Goal: Task Accomplishment & Management: Manage account settings

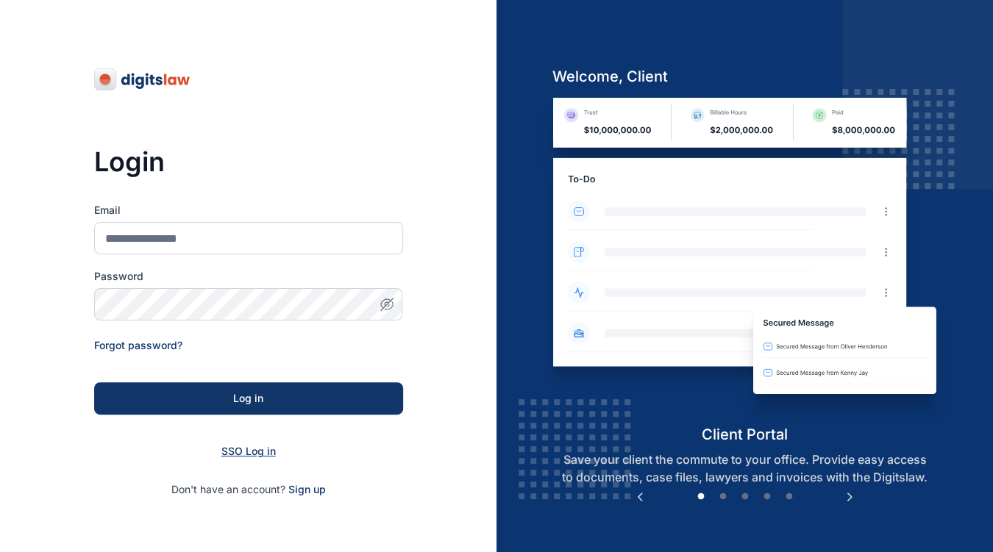
click at [244, 454] on span "SSO Log in" at bounding box center [248, 451] width 54 height 13
click at [239, 456] on span "SSO Log in" at bounding box center [248, 451] width 54 height 13
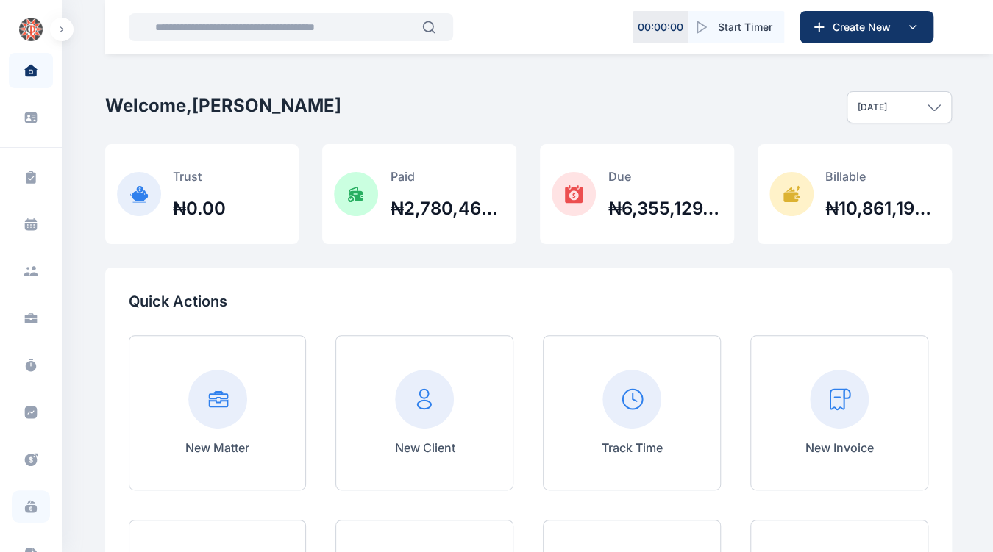
click at [29, 508] on icon at bounding box center [31, 509] width 12 height 8
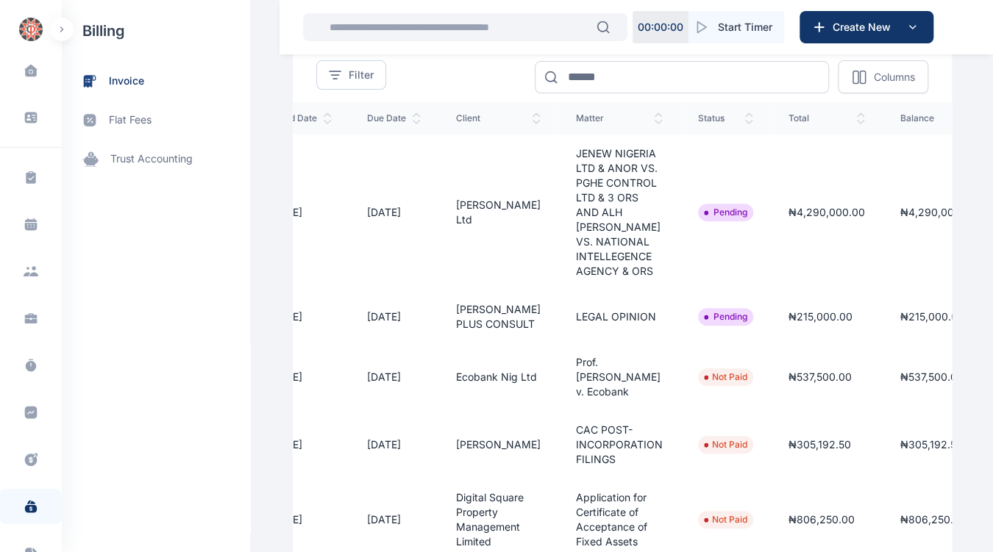
scroll to position [0, 235]
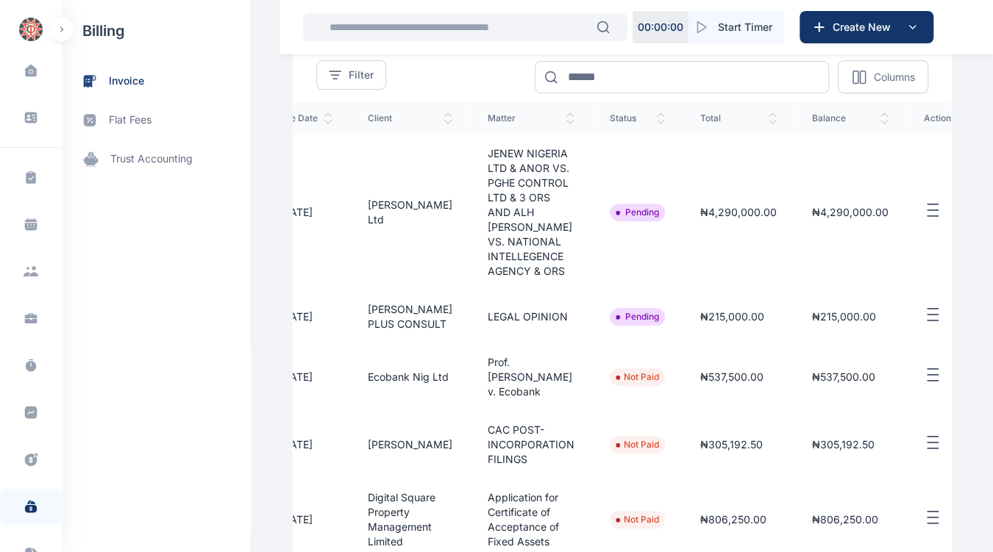
click at [927, 309] on line "button" at bounding box center [932, 309] width 10 height 0
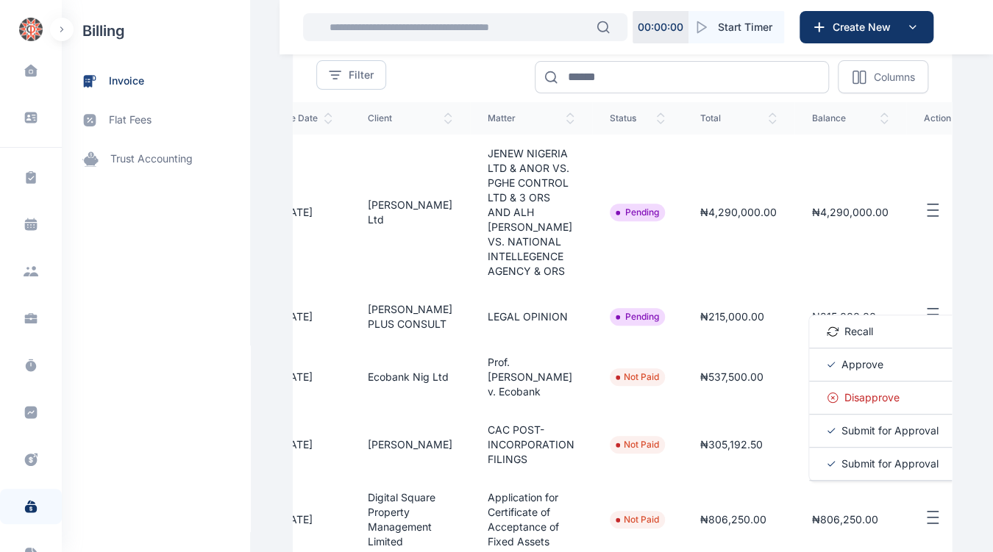
click at [849, 369] on span "Approve" at bounding box center [862, 364] width 42 height 15
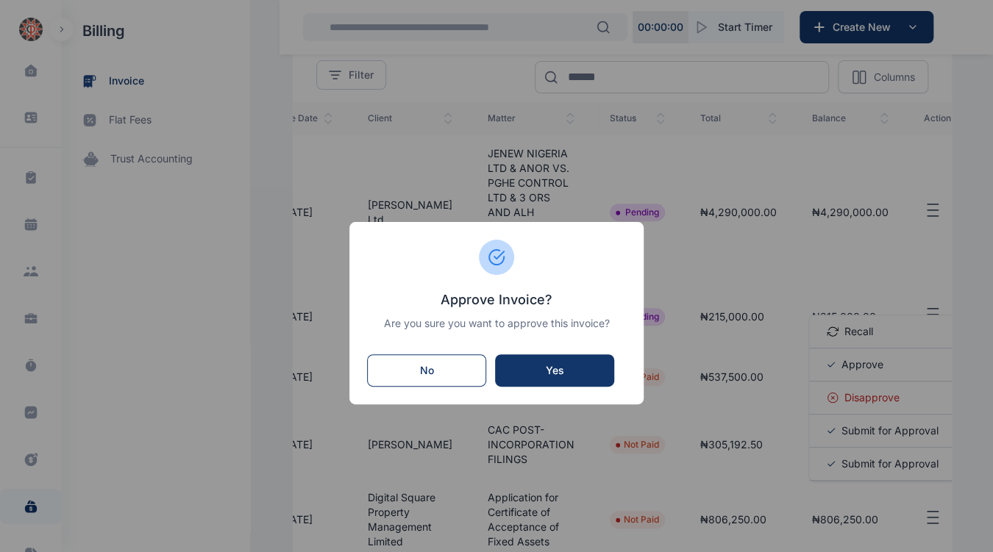
click at [585, 371] on div "Yes" at bounding box center [555, 370] width 90 height 15
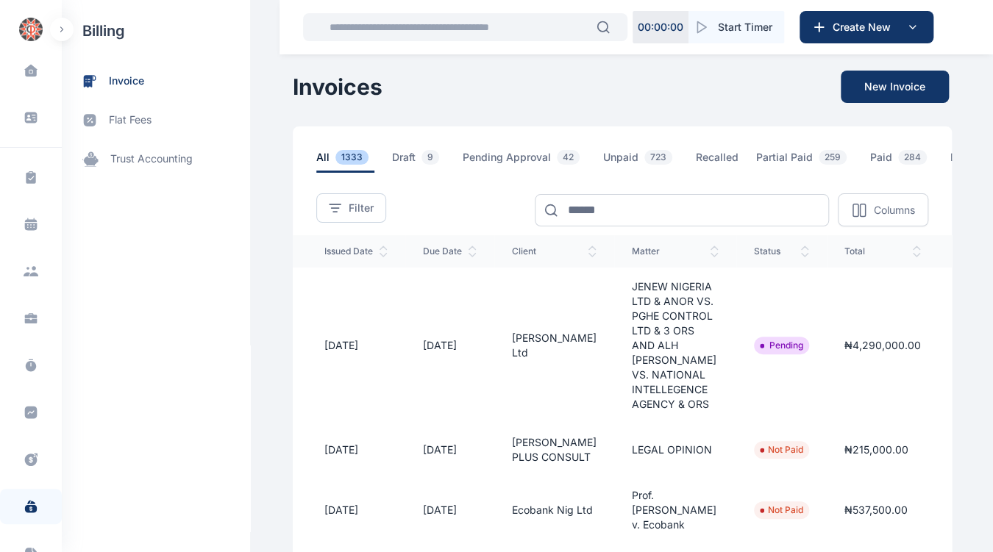
scroll to position [0, 93]
click at [776, 351] on ul "Pending" at bounding box center [779, 346] width 55 height 18
click at [768, 354] on ul "Pending" at bounding box center [779, 346] width 55 height 18
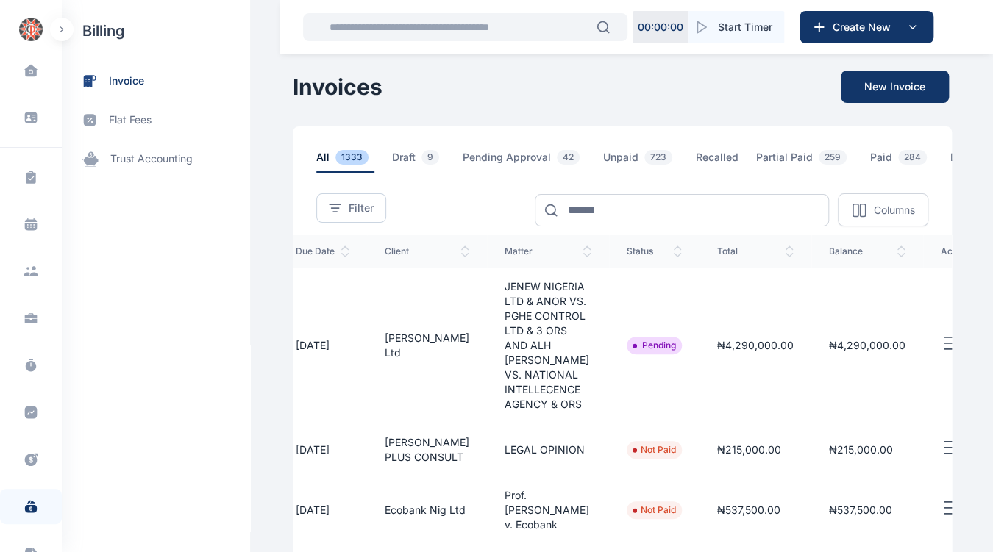
scroll to position [0, 235]
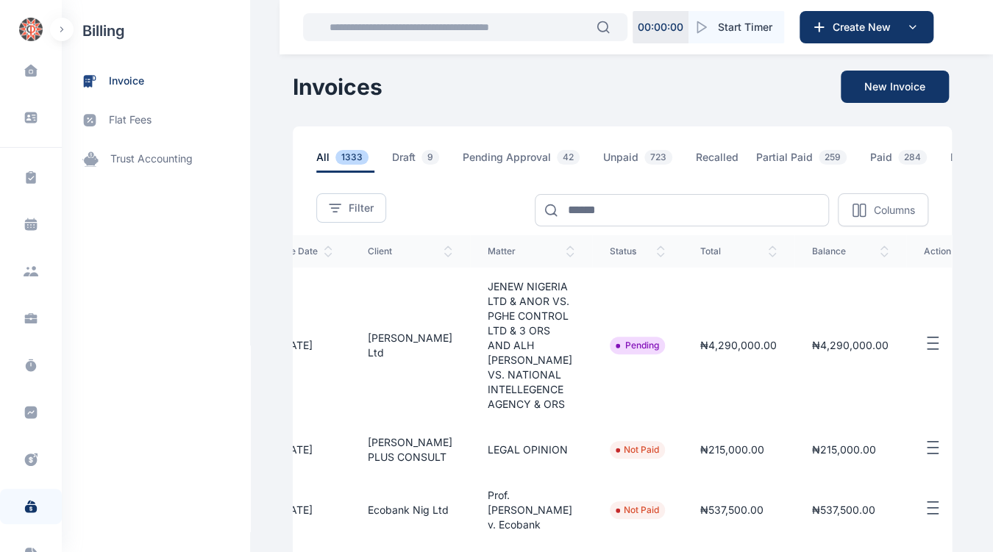
click at [927, 343] on line "button" at bounding box center [932, 343] width 10 height 0
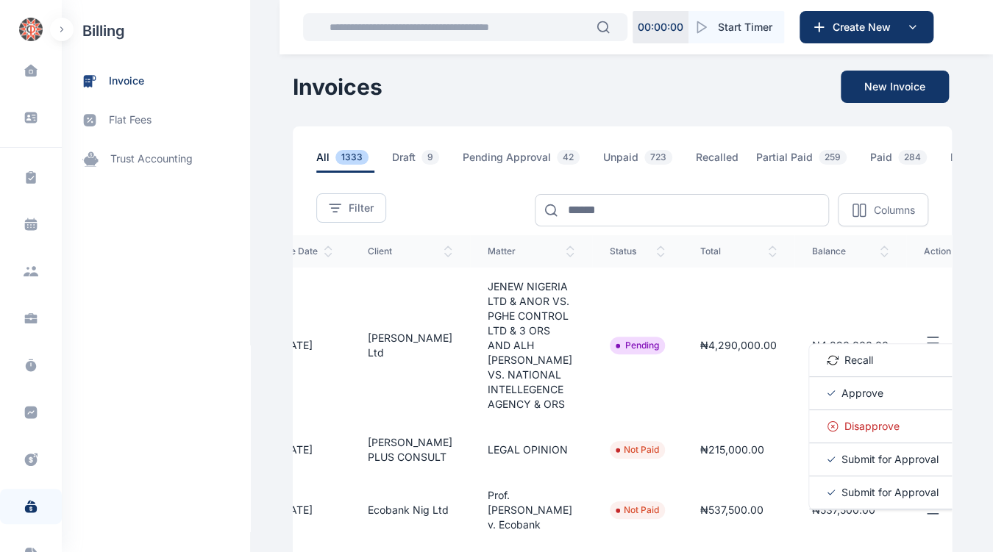
click at [841, 401] on span "Approve" at bounding box center [862, 393] width 42 height 15
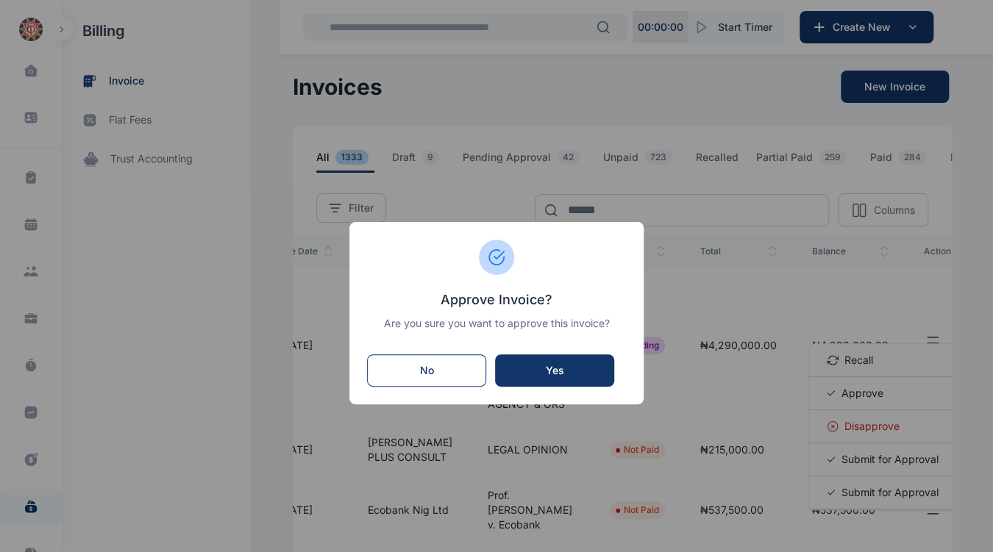
click at [592, 364] on div "Yes" at bounding box center [555, 370] width 90 height 15
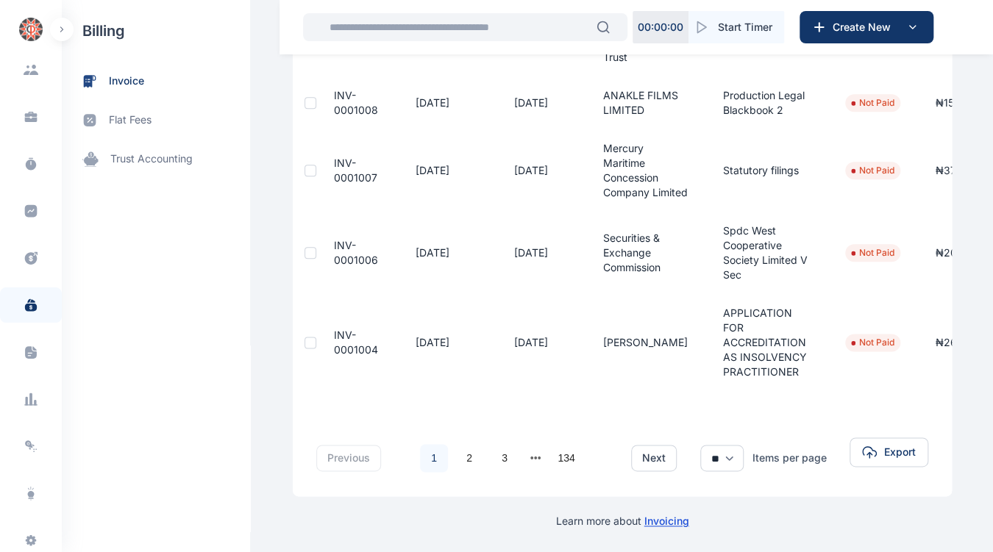
scroll to position [248, 0]
click at [35, 540] on div "E I" at bounding box center [31, 536] width 24 height 18
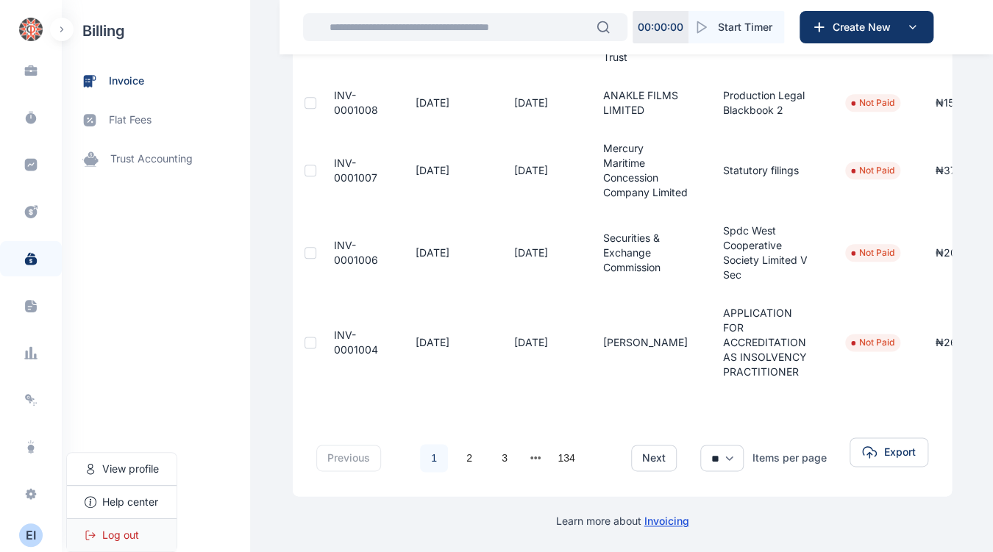
click at [136, 543] on div "Log out" at bounding box center [122, 535] width 110 height 32
